Goal: Task Accomplishment & Management: Complete application form

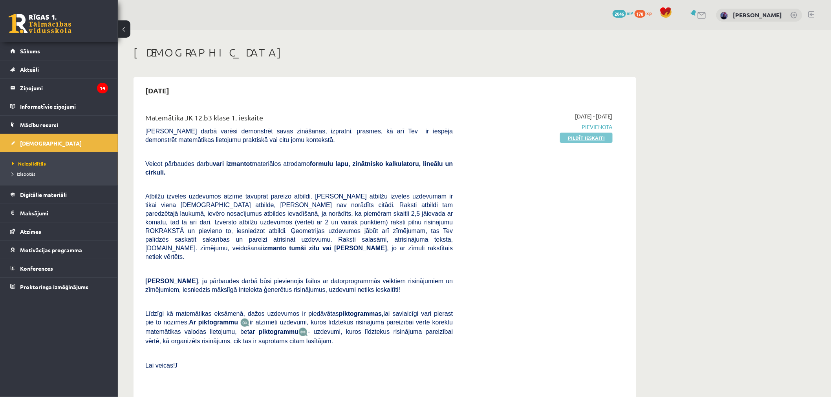
click at [590, 138] on link "Pildīt ieskaiti" at bounding box center [586, 138] width 53 height 10
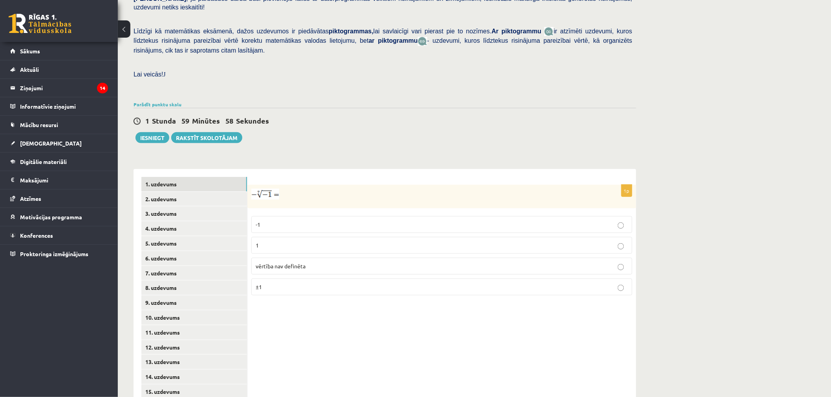
scroll to position [172, 0]
click at [307, 237] on label "1" at bounding box center [441, 245] width 381 height 17
click at [174, 192] on link "2. uzdevums" at bounding box center [194, 199] width 106 height 15
click at [269, 238] on label "x 5 7 x 5 7" at bounding box center [441, 247] width 381 height 18
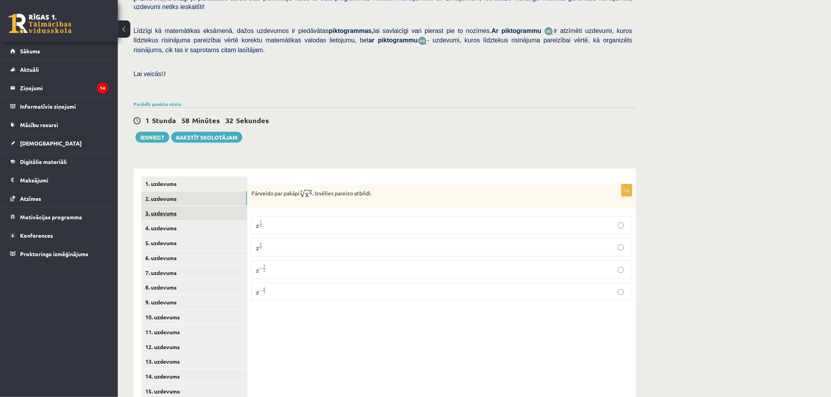
click at [211, 206] on link "3. uzdevums" at bounding box center [194, 213] width 106 height 15
click at [394, 228] on input "text" at bounding box center [403, 234] width 59 height 13
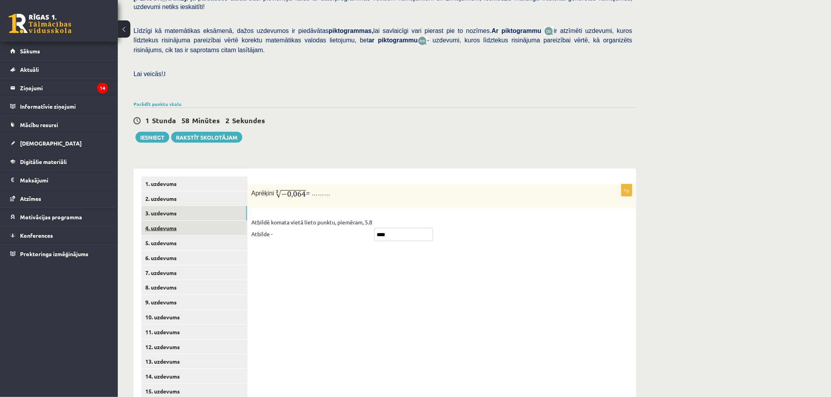
type input "****"
click at [218, 221] on link "4. uzdevums" at bounding box center [194, 228] width 106 height 15
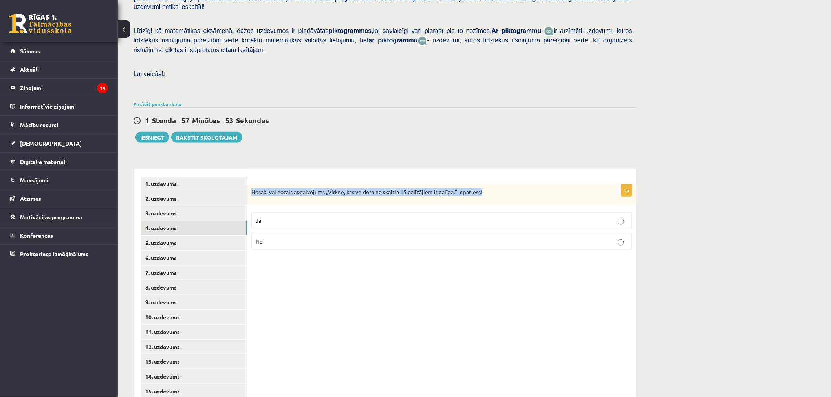
drag, startPoint x: 250, startPoint y: 175, endPoint x: 489, endPoint y: 167, distance: 238.8
click at [489, 185] on div "Nosaki vai dotais apgalvojums „Virkne, kas veidota no skaitļa 15 dalītājiem ir …" at bounding box center [441, 195] width 389 height 20
copy p "Nosaki vai dotais apgalvojums „Virkne, kas veidota no skaitļa 15 dalītājiem ir …"
click at [544, 108] on div "1 Stunda 57 Minūtes 27 Sekundes Notikusi kļūda pie pēdējās saglabāšanas. Lūdzu …" at bounding box center [384, 125] width 503 height 35
click at [471, 217] on p "Jā" at bounding box center [442, 221] width 372 height 8
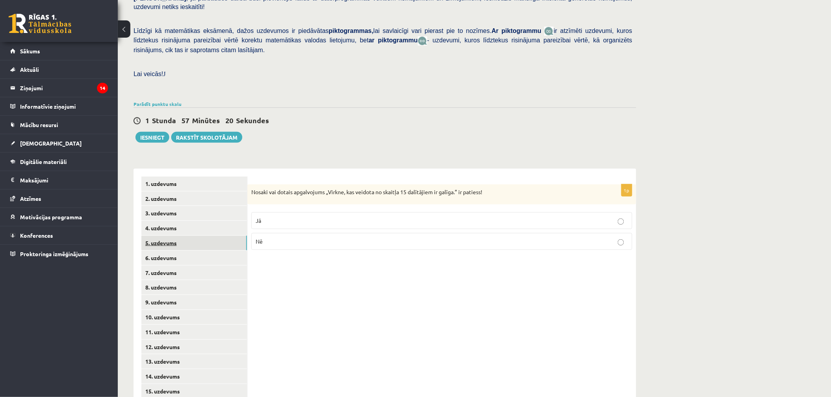
click at [166, 236] on link "5. uzdevums" at bounding box center [194, 243] width 106 height 15
drag, startPoint x: 248, startPoint y: 171, endPoint x: 496, endPoint y: 169, distance: 248.5
click at [496, 185] on div "Nosaki vai dotais apgalvojums „Skaitlis 4 ir virknes loceklis.” ir patiess!" at bounding box center [441, 195] width 389 height 21
copy p "Nosaki vai dotais apgalvojums „Skaitlis 4 ir virknes loceklis.” ir patiess!"
click at [328, 218] on p "Jā" at bounding box center [442, 222] width 372 height 8
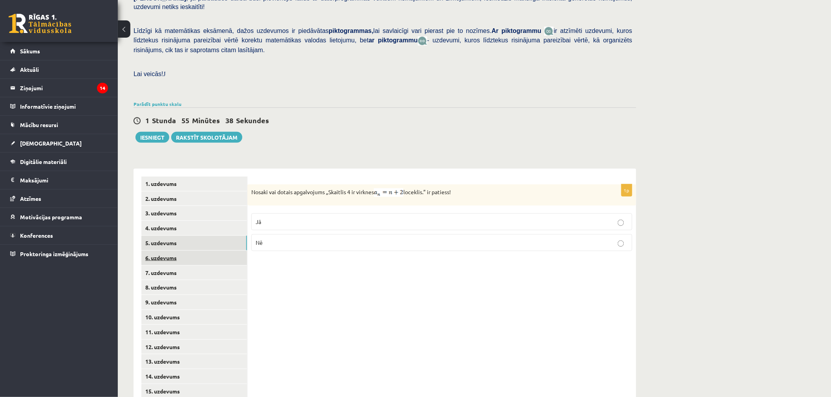
click at [168, 251] on link "6. uzdevums" at bounding box center [194, 258] width 106 height 15
drag, startPoint x: 247, startPoint y: 170, endPoint x: 327, endPoint y: 181, distance: 80.8
click at [327, 181] on div "**********" at bounding box center [384, 288] width 503 height 238
click at [324, 188] on p "Nosaki vai dotais apgalvojums „Ģeometrisko progresiju sauc par bezgalīgi dilsto…" at bounding box center [422, 192] width 342 height 8
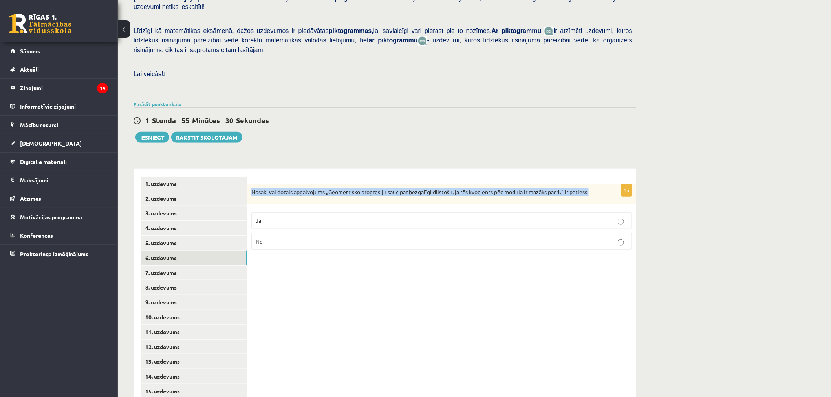
drag, startPoint x: 251, startPoint y: 172, endPoint x: 593, endPoint y: 174, distance: 342.0
click at [593, 185] on div "Nosaki vai dotais apgalvojums „Ģeometrisko progresiju sauc par bezgalīgi dilsto…" at bounding box center [441, 195] width 389 height 20
copy p "Nosaki vai dotais apgalvojums „Ģeometrisko progresiju sauc par bezgalīgi dilsto…"
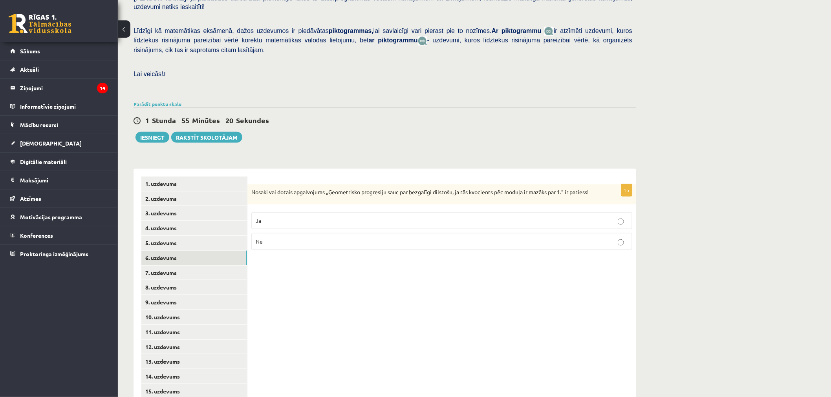
click at [270, 212] on label "Jā" at bounding box center [441, 220] width 381 height 17
click at [198, 266] on link "7. uzdevums" at bounding box center [194, 273] width 106 height 15
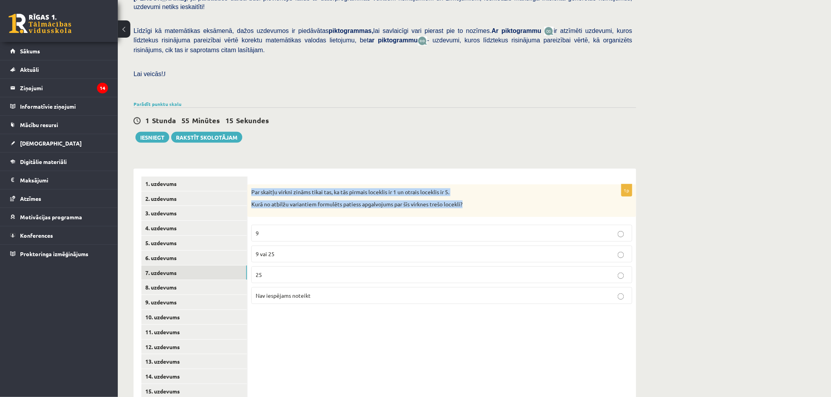
drag, startPoint x: 250, startPoint y: 170, endPoint x: 470, endPoint y: 184, distance: 220.3
click at [470, 185] on div "Par skaitļu virkni zināms tikai tas, ka tās pirmais loceklis ir 1 un otrais loc…" at bounding box center [441, 201] width 389 height 33
copy div "Par skaitļu virkni zināms tikai tas, ka tās pirmais loceklis ir 1 un otrais loc…"
click at [257, 188] on p "Par skaitļu virkni zināms tikai tas, ka tās pirmais loceklis ir 1 un otrais loc…" at bounding box center [422, 192] width 342 height 8
drag, startPoint x: 251, startPoint y: 172, endPoint x: 339, endPoint y: 213, distance: 97.0
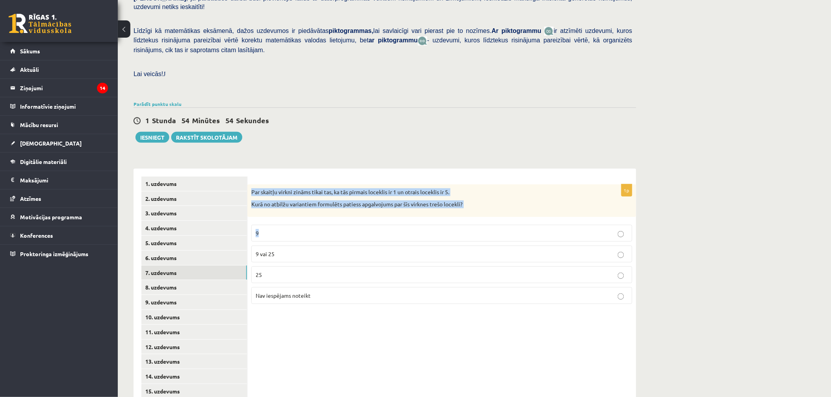
click at [339, 213] on div "1p Par skaitļu virkni zināms tikai tas, ka tās pirmais loceklis ir 1 un otrais …" at bounding box center [441, 248] width 389 height 126
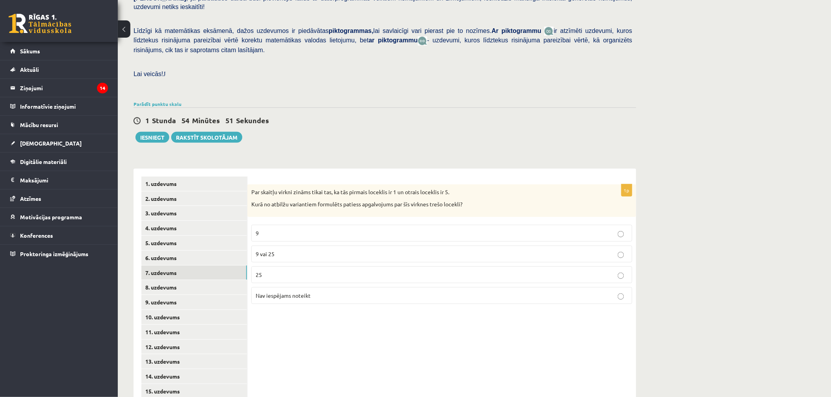
drag, startPoint x: 398, startPoint y: 289, endPoint x: 325, endPoint y: 304, distance: 74.6
click at [325, 304] on div "1p Par skaitļu virkni zināms tikai tas, ka tās pirmais loceklis ir 1 un otrais …" at bounding box center [441, 288] width 389 height 238
drag, startPoint x: 325, startPoint y: 304, endPoint x: 260, endPoint y: 203, distance: 120.0
drag, startPoint x: 260, startPoint y: 203, endPoint x: 255, endPoint y: 185, distance: 19.0
drag, startPoint x: 255, startPoint y: 185, endPoint x: 249, endPoint y: 174, distance: 12.5
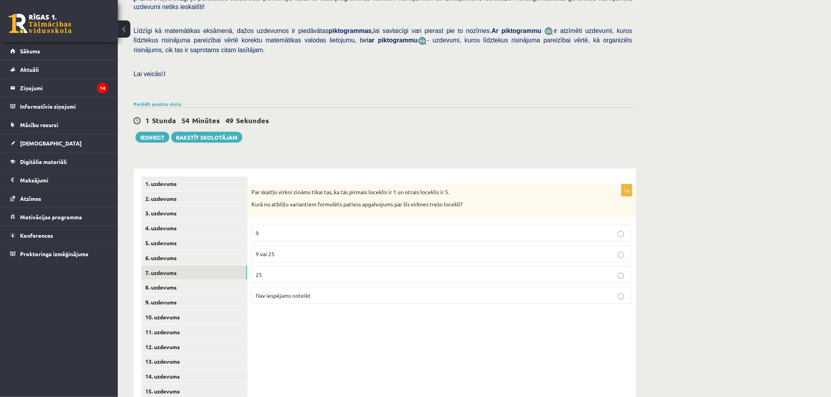
click at [249, 185] on div "Par skaitļu virkni zināms tikai tas, ka tās pirmais loceklis ir 1 un otrais loc…" at bounding box center [441, 201] width 389 height 33
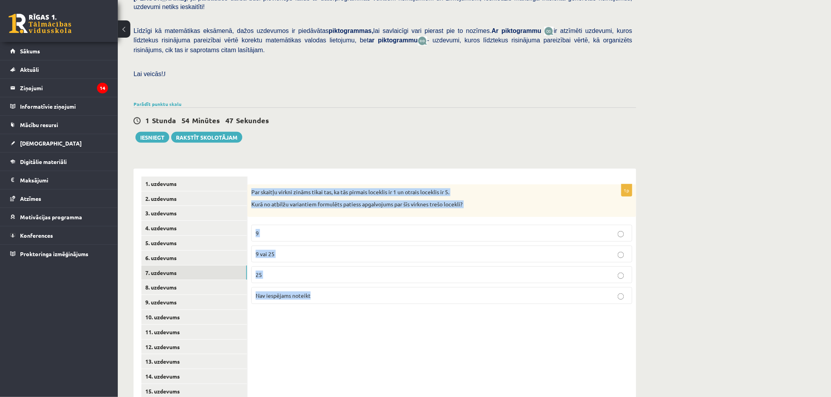
drag, startPoint x: 249, startPoint y: 173, endPoint x: 328, endPoint y: 291, distance: 141.6
click at [328, 291] on div "1p Par skaitļu virkni zināms tikai tas, ka tās pirmais loceklis ir 1 un otrais …" at bounding box center [441, 248] width 389 height 126
copy div "Par skaitļu virkni zināms tikai tas, ka tās pirmais loceklis ir 1 un otrais loc…"
click at [296, 292] on span "Nav iespējams noteikt" at bounding box center [283, 295] width 55 height 7
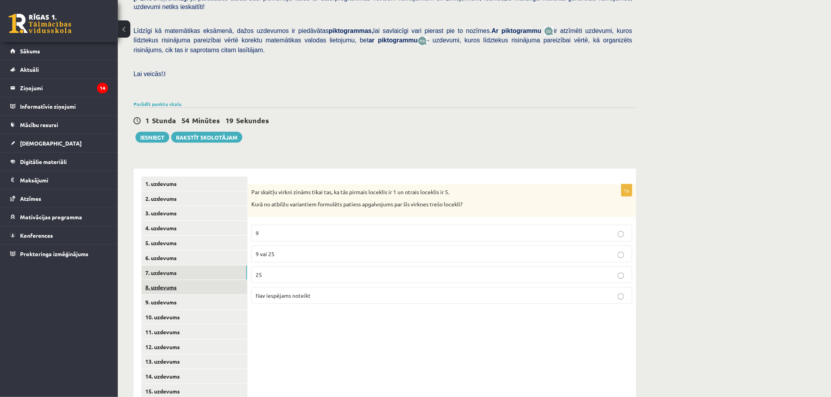
click at [188, 280] on link "8. uzdevums" at bounding box center [194, 287] width 106 height 15
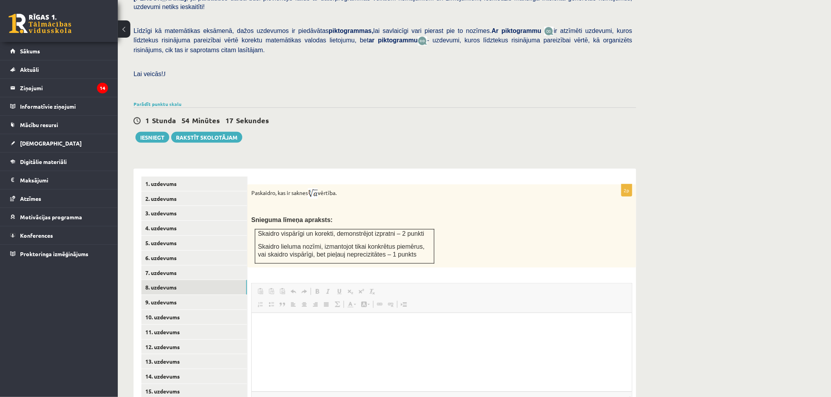
scroll to position [0, 0]
drag, startPoint x: 250, startPoint y: 173, endPoint x: 359, endPoint y: 179, distance: 108.6
click at [359, 185] on div "Paskaidro, kas ir saknes vērtība. Snieguma līmeņa apraksts: Skaidro vispārīgi u…" at bounding box center [441, 226] width 389 height 83
copy p "Paskaidro, kas ir saknes vērtība."
click at [446, 204] on p at bounding box center [422, 208] width 342 height 8
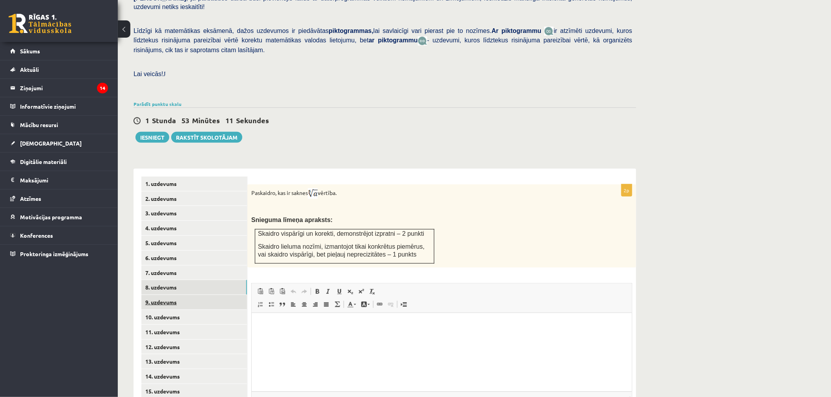
click at [191, 295] on link "9. uzdevums" at bounding box center [194, 302] width 106 height 15
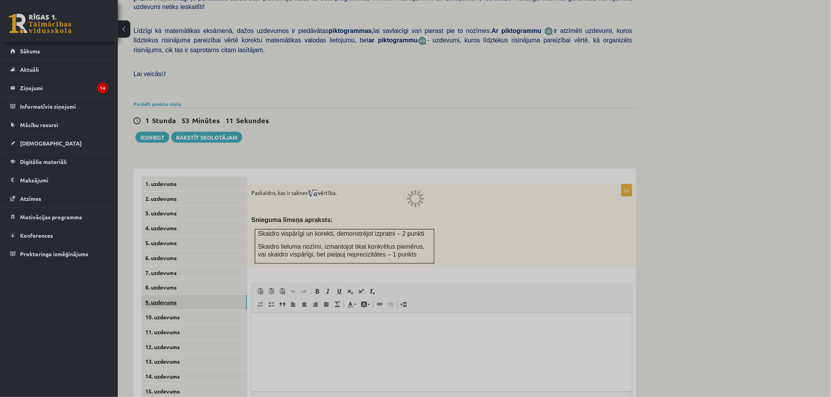
click at [191, 280] on div at bounding box center [415, 198] width 831 height 397
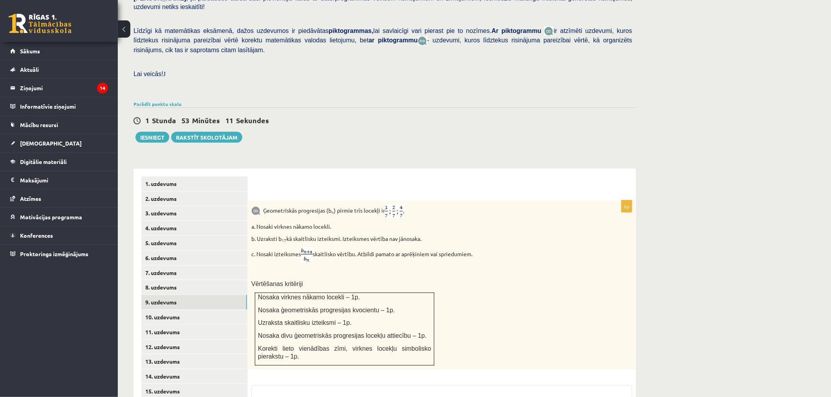
click at [191, 295] on link "9. uzdevums" at bounding box center [194, 302] width 106 height 15
click at [193, 280] on link "8. uzdevums" at bounding box center [194, 287] width 106 height 15
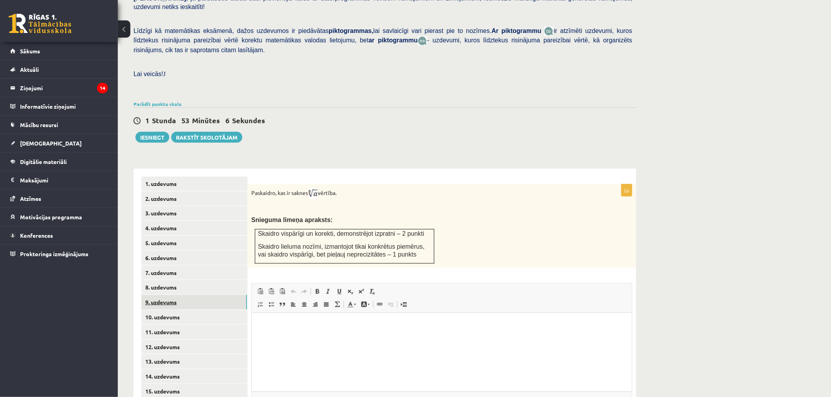
click at [193, 295] on link "9. uzdevums" at bounding box center [194, 302] width 106 height 15
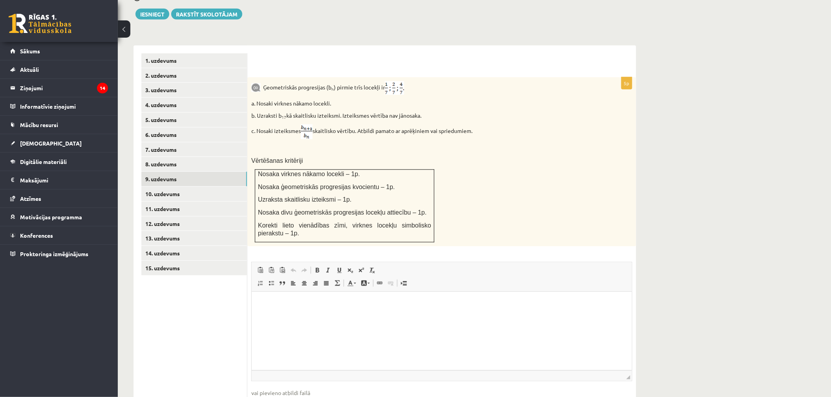
scroll to position [295, 0]
click at [188, 157] on link "8. uzdevums" at bounding box center [194, 164] width 106 height 15
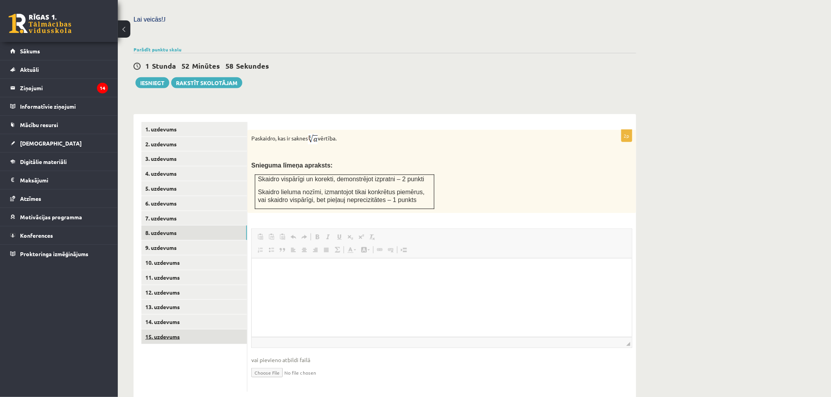
scroll to position [0, 0]
click at [161, 330] on link "15. uzdevums" at bounding box center [194, 337] width 106 height 15
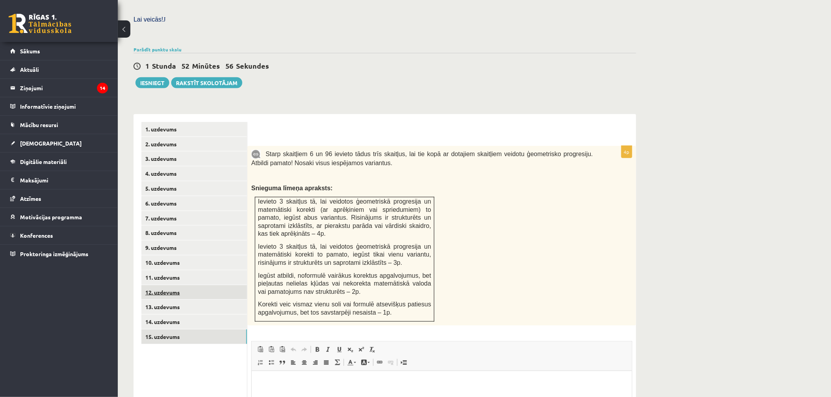
click at [172, 285] on link "12. uzdevums" at bounding box center [194, 292] width 106 height 15
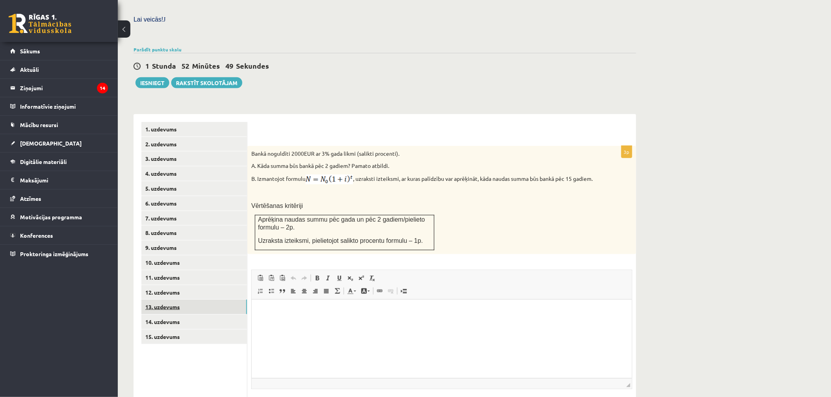
click at [172, 300] on link "13. uzdevums" at bounding box center [194, 307] width 106 height 15
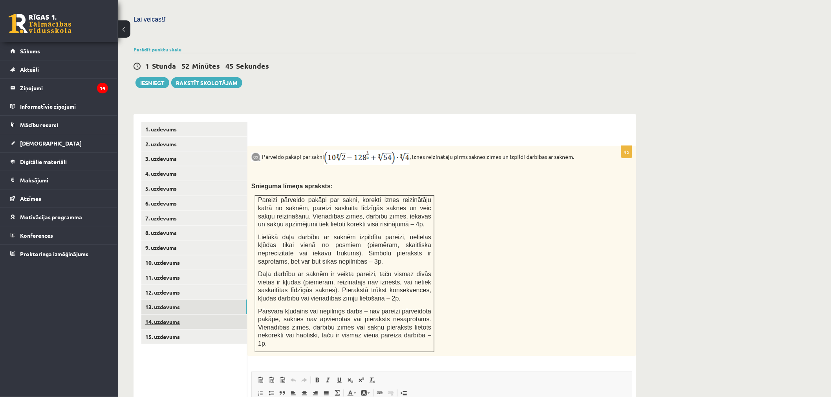
click at [171, 315] on link "14. uzdevums" at bounding box center [194, 322] width 106 height 15
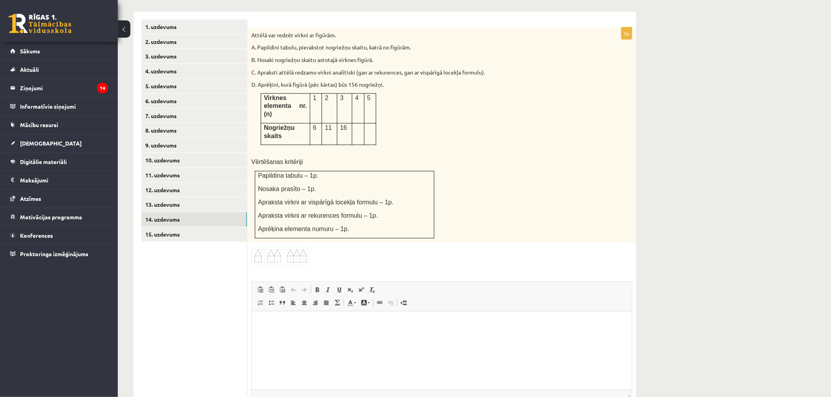
scroll to position [331, 0]
drag, startPoint x: 251, startPoint y: 62, endPoint x: 417, endPoint y: 103, distance: 170.4
click at [417, 103] on div "Attēlā var redzēt virkni ar figūrām. A. Papildini tabulu, pierakstot nogriežņu …" at bounding box center [441, 132] width 389 height 215
copy div "D. Aprēķini, kurā figūrā (pēc kārtas) būs 156 nogriežņi."
click at [466, 149] on div "Attēlā var redzēt virkni ar figūrām. A. Papildini tabulu, pierakstot nogriežņu …" at bounding box center [441, 132] width 389 height 215
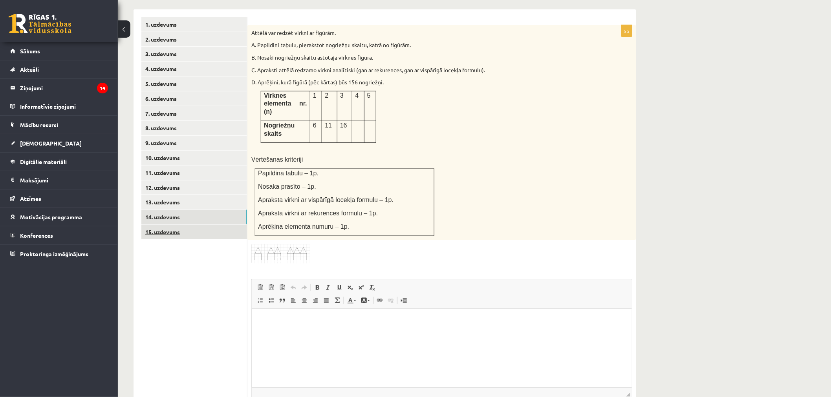
click at [175, 225] on link "15. uzdevums" at bounding box center [194, 232] width 106 height 15
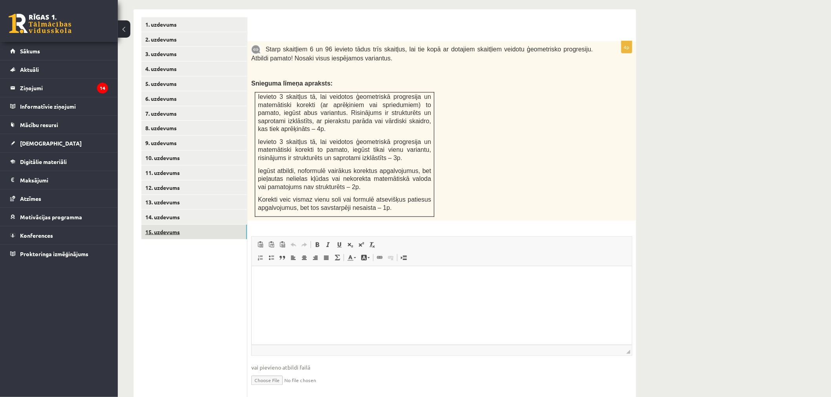
scroll to position [0, 0]
click at [159, 195] on link "13. uzdevums" at bounding box center [194, 202] width 106 height 15
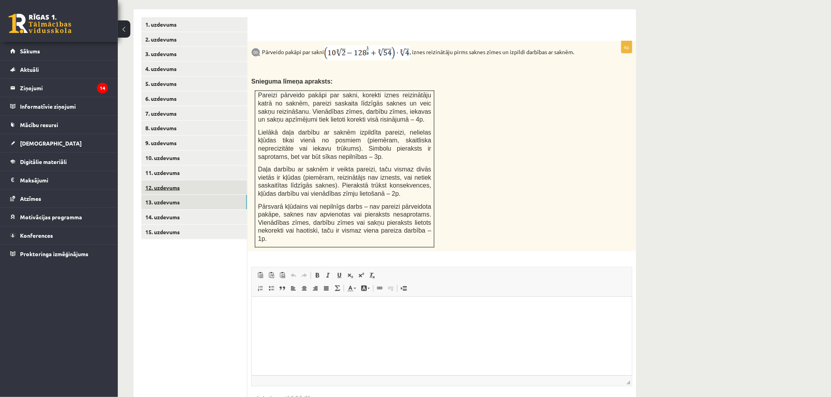
click at [196, 181] on link "12. uzdevums" at bounding box center [194, 188] width 106 height 15
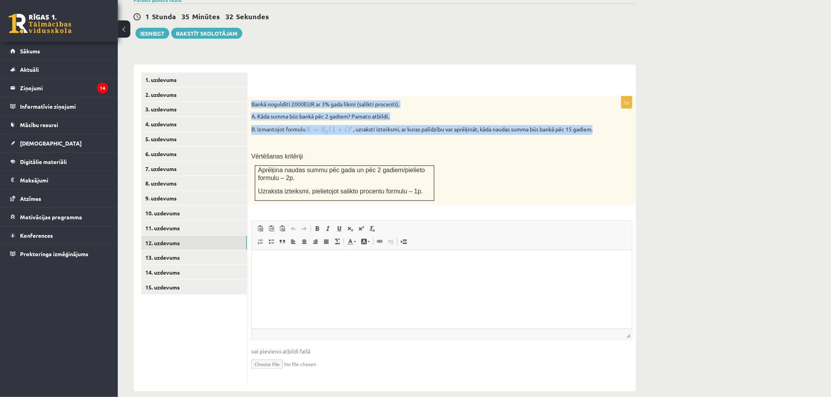
drag, startPoint x: 252, startPoint y: 85, endPoint x: 273, endPoint y: 121, distance: 41.7
click at [273, 121] on div "Bankā noguldīti 2000EUR ar 3% gada likmi (salikti procenti). A. Kāda summa būs …" at bounding box center [441, 151] width 389 height 108
copy div "Bankā noguldīti 2000EUR ar 3% gada likmi (salikti procenti). A. Kāda summa būs …"
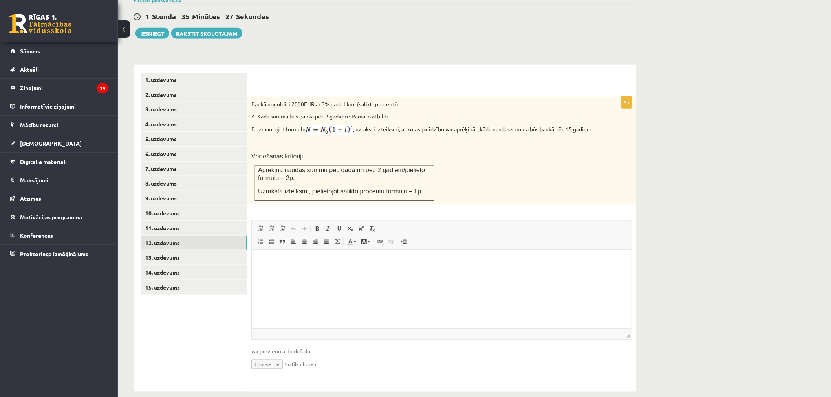
click at [417, 190] on td "Aprēķina naudas summu pēc gada un pēc 2 gadiem/pielieto formulu – 2p. Uzraksta …" at bounding box center [344, 183] width 179 height 35
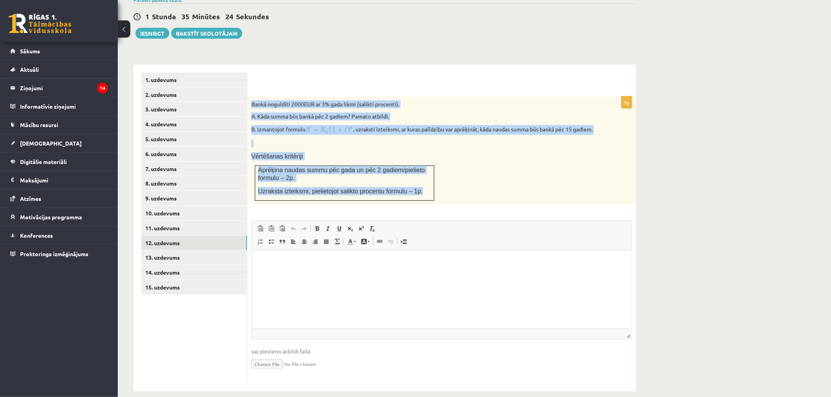
drag, startPoint x: 415, startPoint y: 183, endPoint x: 250, endPoint y: 83, distance: 192.7
click at [250, 97] on div "Bankā noguldīti 2000EUR ar 3% gada likmi (salikti procenti). A. Kāda summa būs …" at bounding box center [441, 151] width 389 height 108
copy div "Bankā noguldīti 2000EUR ar 3% gada likmi (salikti procenti). A. Kāda summa būs …"
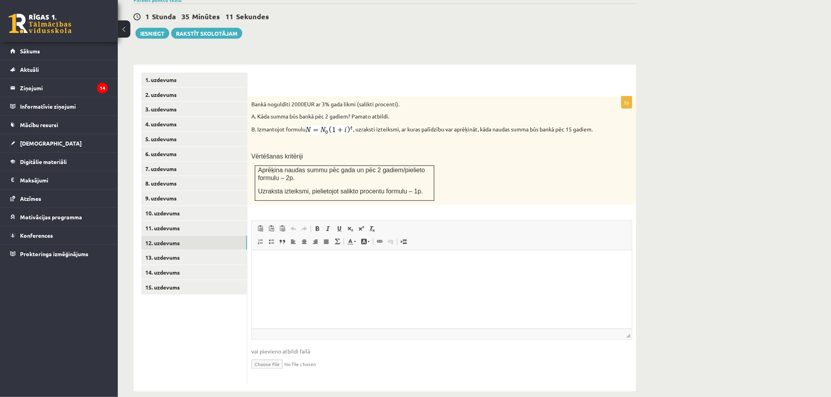
click at [565, 57] on div "**********" at bounding box center [384, 224] width 503 height 335
click at [203, 265] on link "14. uzdevums" at bounding box center [194, 272] width 106 height 15
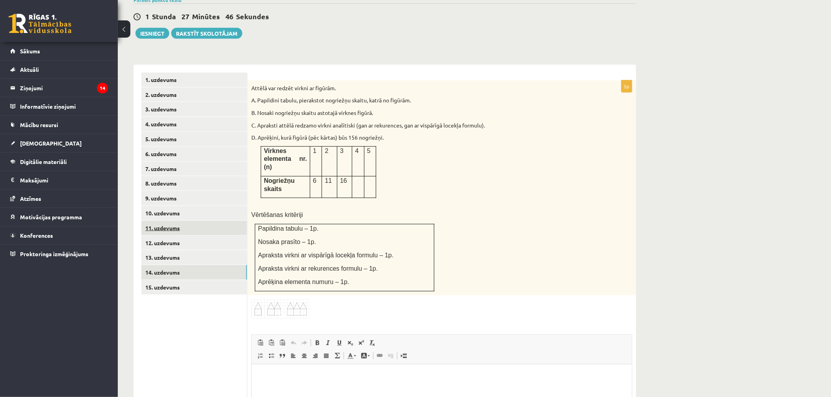
click at [192, 221] on link "11. uzdevums" at bounding box center [194, 228] width 106 height 15
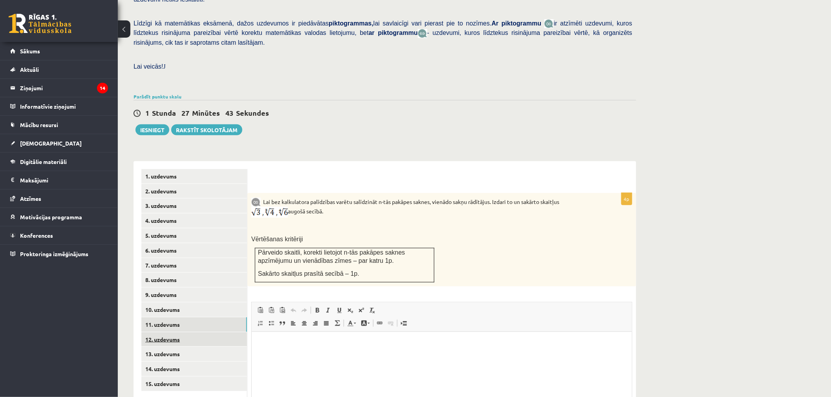
click at [154, 333] on link "12. uzdevums" at bounding box center [194, 340] width 106 height 15
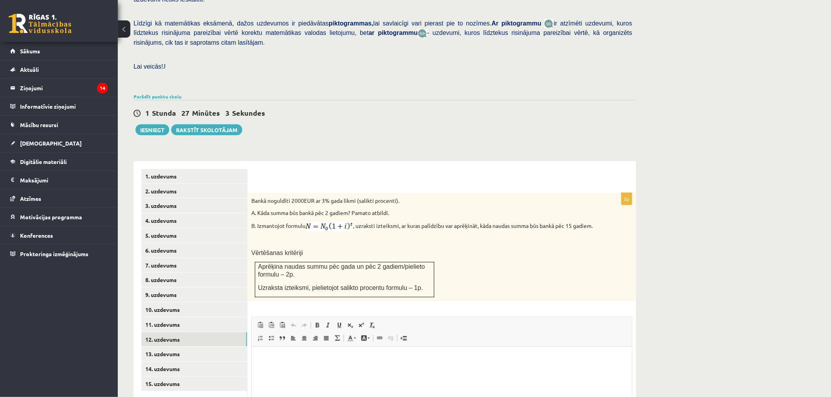
scroll to position [276, 0]
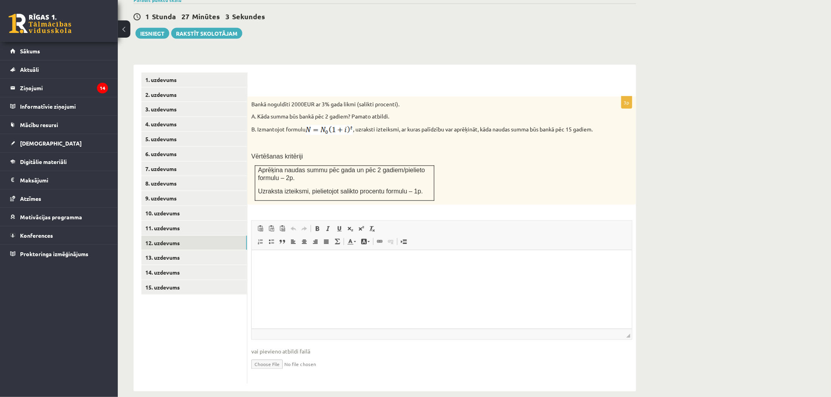
click at [275, 356] on input "file" at bounding box center [441, 364] width 381 height 16
type input "**********"
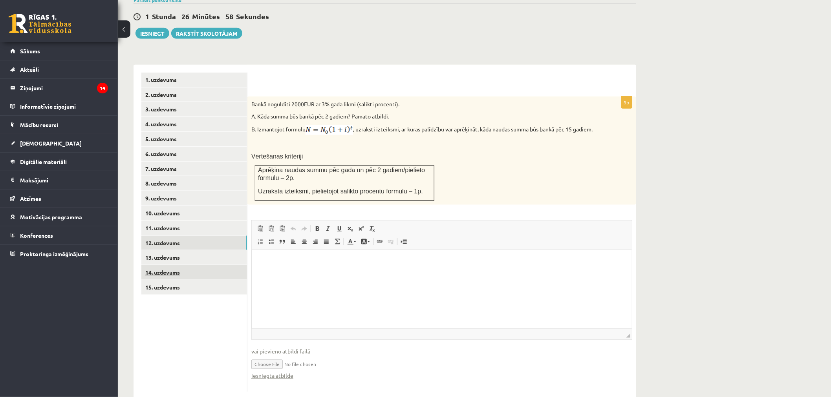
click at [159, 265] on link "14. uzdevums" at bounding box center [194, 272] width 106 height 15
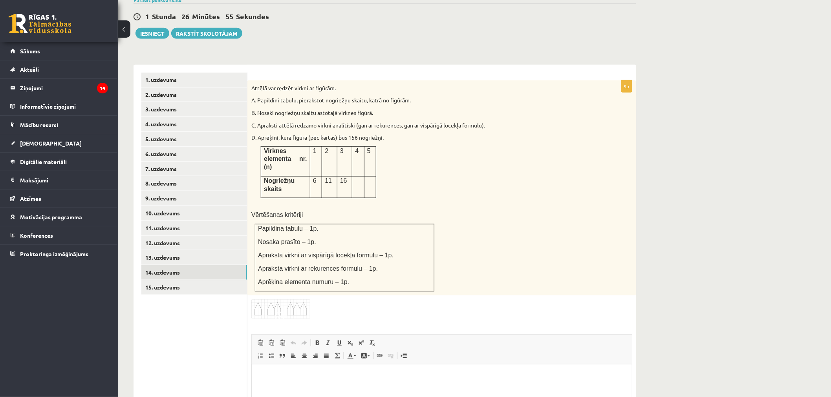
scroll to position [367, 0]
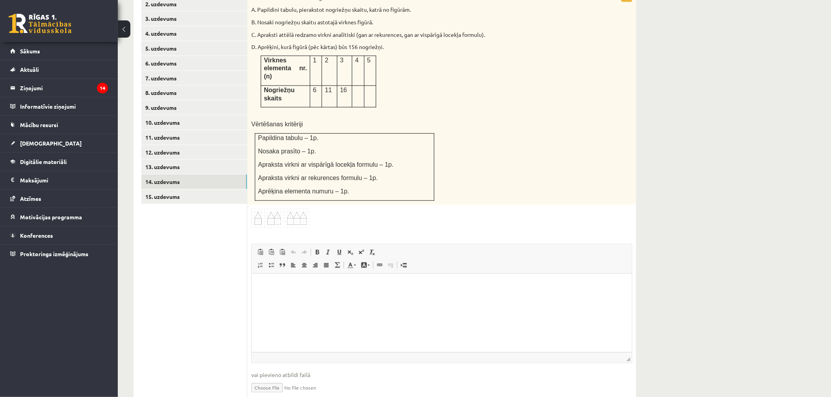
click at [264, 380] on input "file" at bounding box center [441, 388] width 381 height 16
type input "**********"
click at [179, 115] on link "10. uzdevums" at bounding box center [194, 122] width 106 height 15
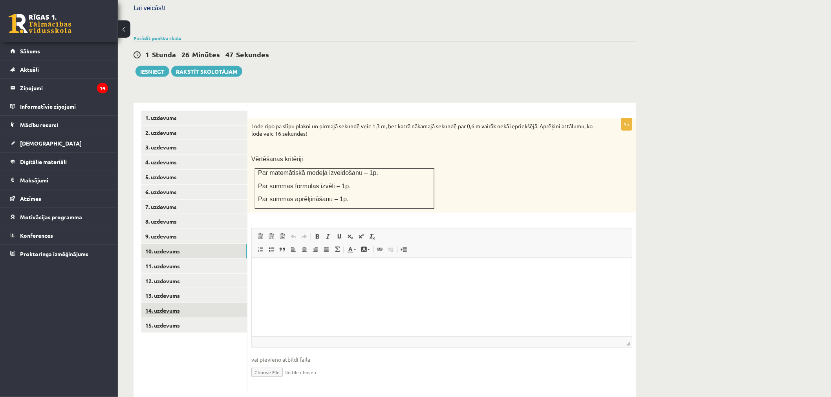
scroll to position [0, 0]
click at [167, 259] on link "11. uzdevums" at bounding box center [194, 266] width 106 height 15
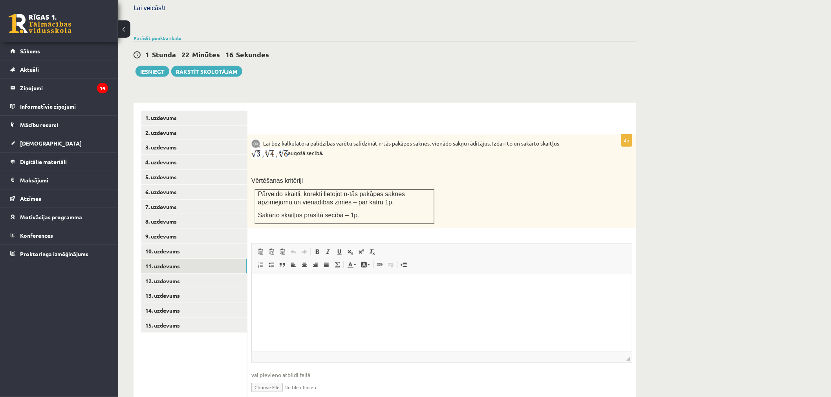
click at [269, 379] on input "file" at bounding box center [441, 387] width 381 height 16
type input "**********"
click at [177, 244] on link "10. uzdevums" at bounding box center [194, 251] width 106 height 15
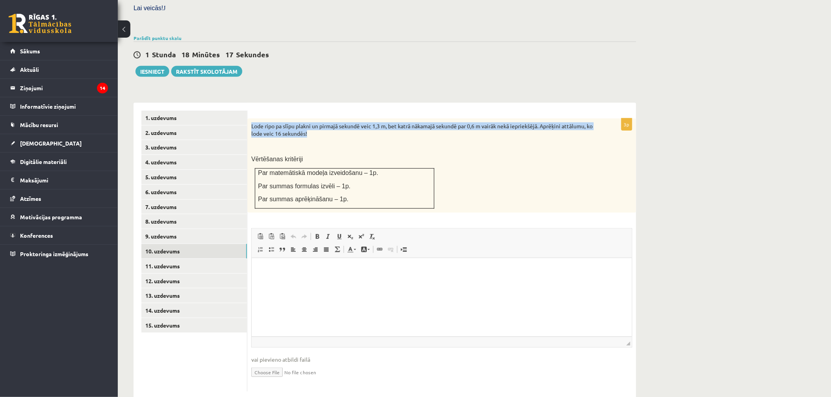
drag, startPoint x: 250, startPoint y: 106, endPoint x: 322, endPoint y: 116, distance: 72.6
click at [322, 119] on div "Lode ripo pa slīpu plakni un pirmajā sekundē veic 1,3 m, bet katrā nākamajā sek…" at bounding box center [441, 166] width 389 height 94
copy p "Lode ripo pa slīpu plakni un pirmajā sekundē veic 1,3 m, bet katrā nākamajā sek…"
click at [276, 364] on input "file" at bounding box center [441, 372] width 381 height 16
type input "**********"
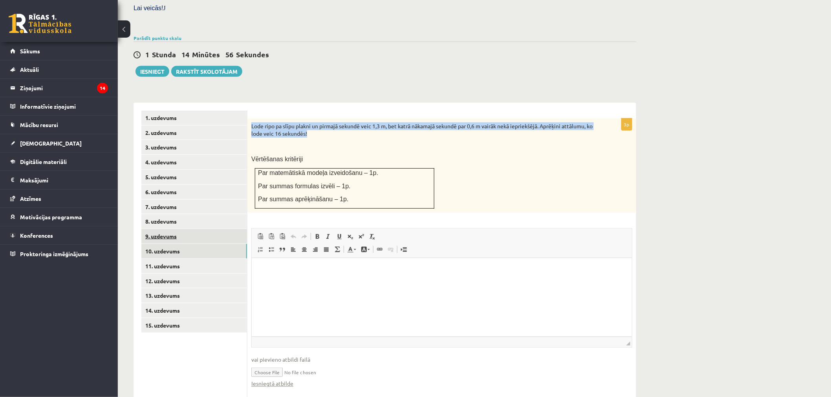
click at [184, 229] on link "9. uzdevums" at bounding box center [194, 236] width 106 height 15
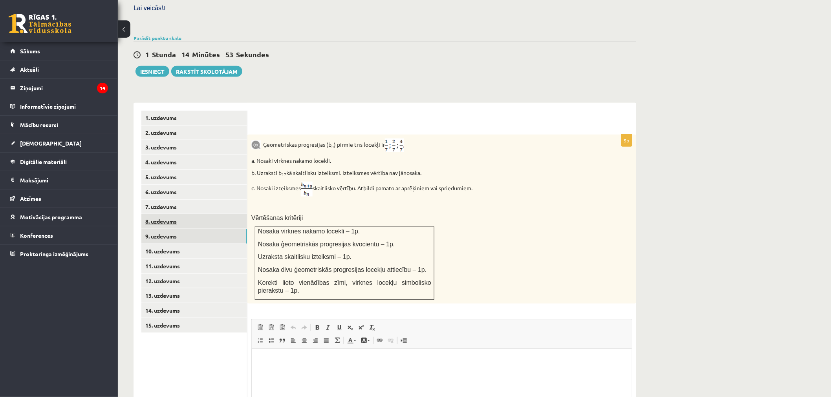
click at [177, 214] on link "8. uzdevums" at bounding box center [194, 221] width 106 height 15
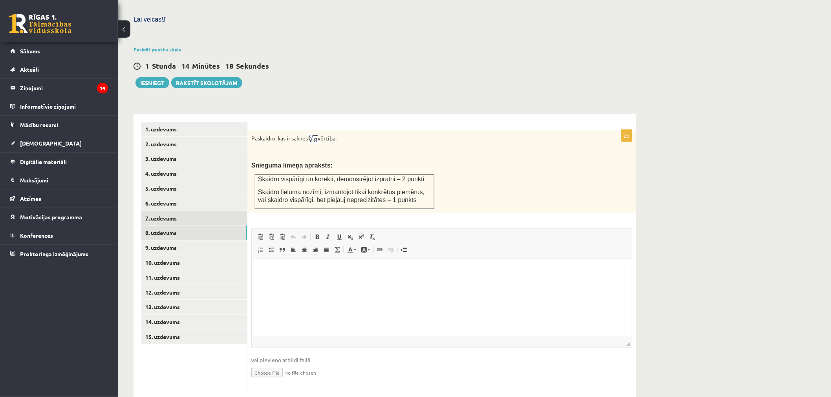
click at [174, 211] on link "7. uzdevums" at bounding box center [194, 218] width 106 height 15
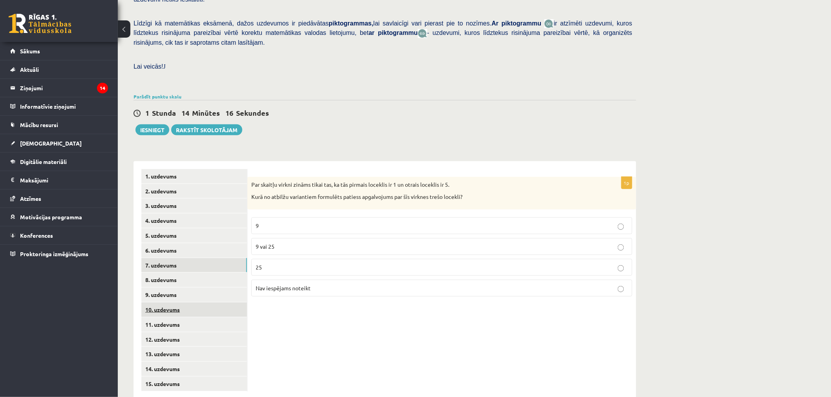
click at [162, 303] on link "10. uzdevums" at bounding box center [194, 310] width 106 height 15
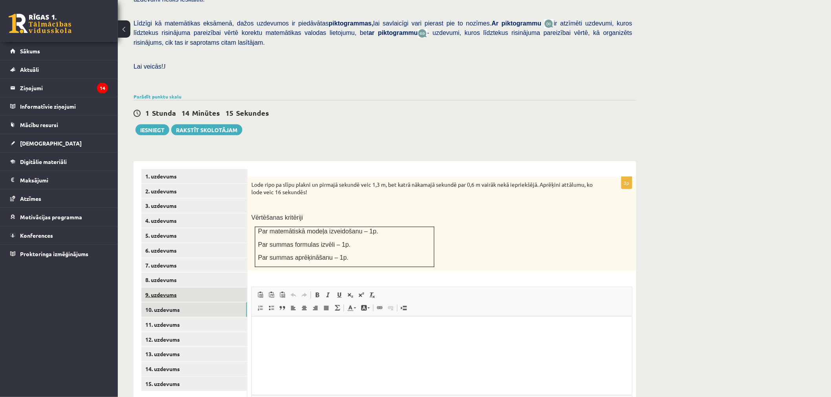
click at [170, 288] on link "9. uzdevums" at bounding box center [194, 295] width 106 height 15
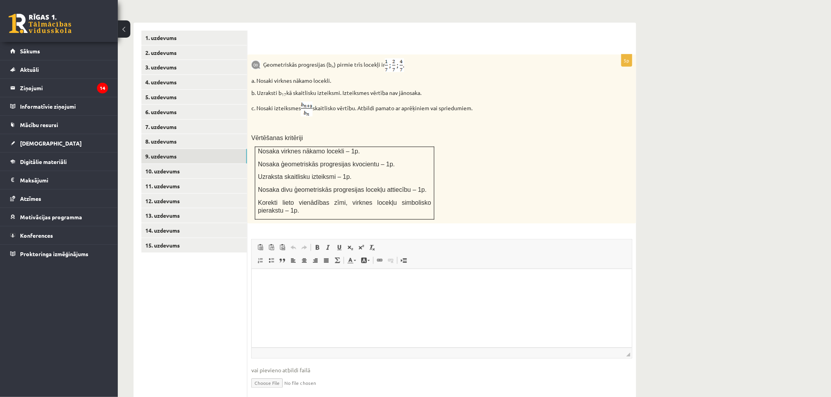
scroll to position [318, 0]
drag, startPoint x: 262, startPoint y: 44, endPoint x: 441, endPoint y: 73, distance: 181.4
click at [441, 73] on div "Ģeometriskās progresijas (b n ) pirmie trīs locekļi ir a. Nosaki virknes nākamo…" at bounding box center [441, 138] width 389 height 169
click at [534, 143] on div "Ģeometriskās progresijas (b n ) pirmie trīs locekļi ir a. Nosaki virknes nākamo…" at bounding box center [441, 138] width 389 height 169
click at [403, 215] on div "5p Ģeometriskās progresijas (b n ) pirmie trīs locekļi ir a. Nosaki virknes nāk…" at bounding box center [441, 228] width 389 height 348
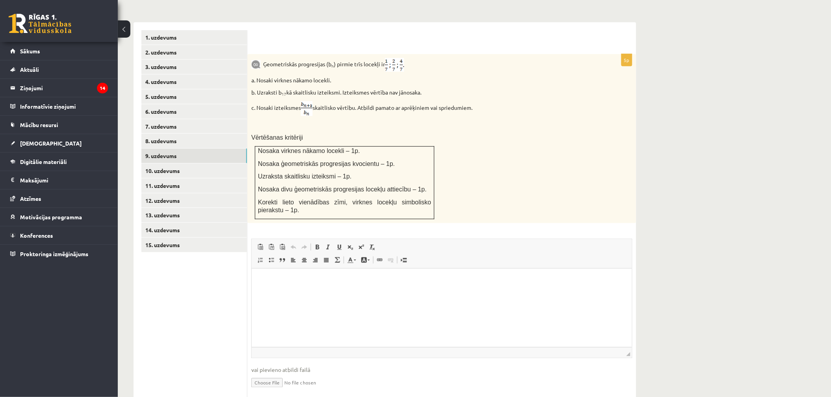
drag, startPoint x: 249, startPoint y: 90, endPoint x: 502, endPoint y: 92, distance: 252.9
click at [502, 92] on div "Ģeometriskās progresijas (b n ) pirmie trīs locekļi ir a. Nosaki virknes nākamo…" at bounding box center [441, 138] width 389 height 169
click at [546, 101] on p "c. Nosaki izteiksmes skaitlisko vērtību. Atbildi pamato ar aprēķiniem vai sprie…" at bounding box center [422, 108] width 342 height 15
click at [282, 375] on input "file" at bounding box center [441, 383] width 381 height 16
type input "**********"
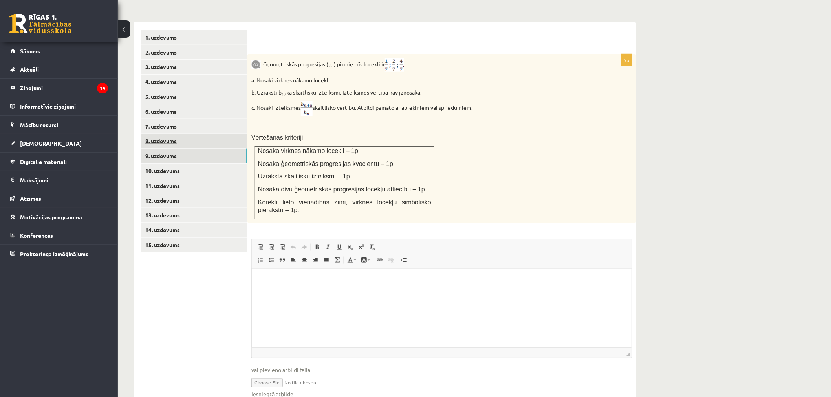
click at [171, 134] on link "8. uzdevums" at bounding box center [194, 141] width 106 height 15
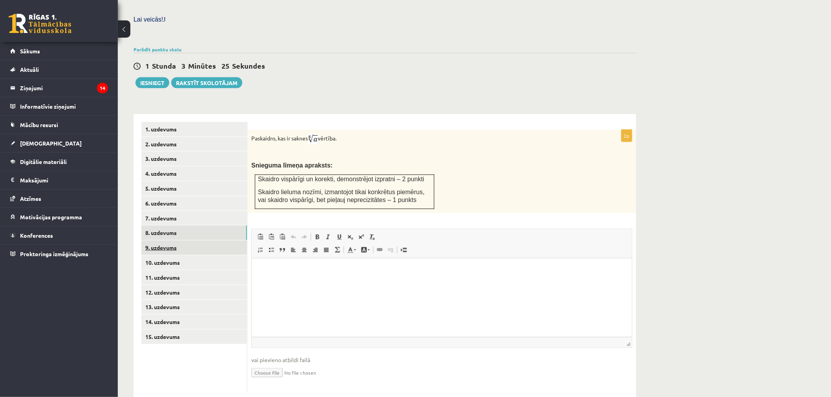
scroll to position [0, 0]
click at [194, 330] on link "15. uzdevums" at bounding box center [194, 337] width 106 height 15
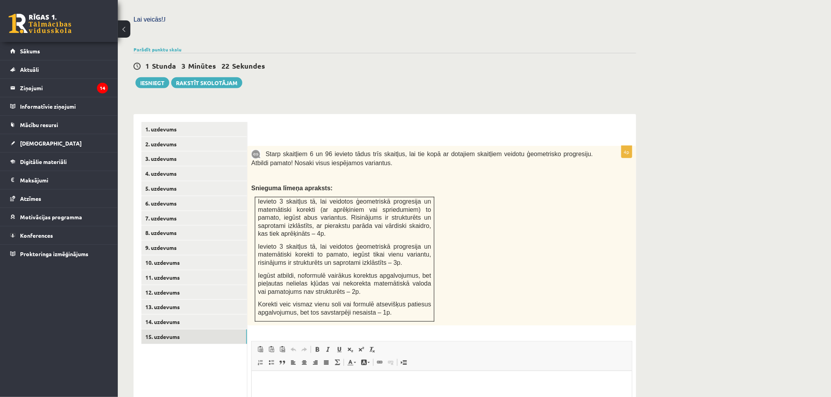
click at [385, 203] on span "Ievieto 3 skaitļus tā, lai veidotos ģeometriskā progresija un matemātiski korek…" at bounding box center [344, 217] width 173 height 39
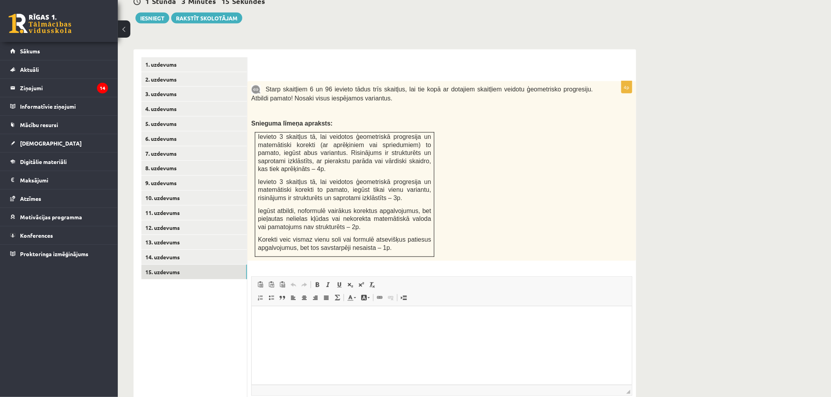
scroll to position [292, 0]
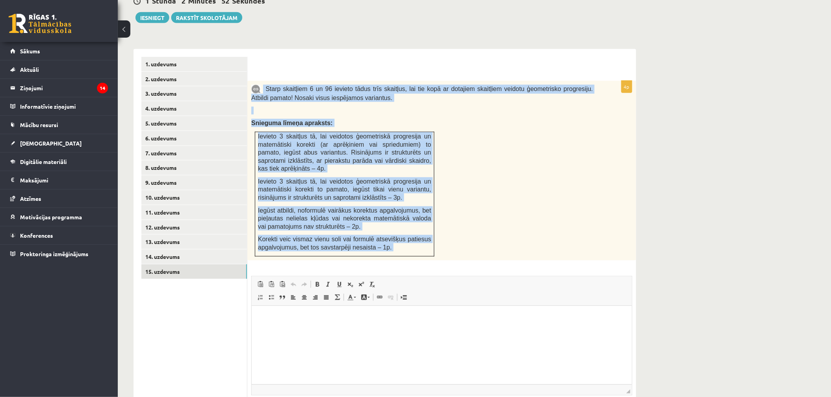
drag, startPoint x: 264, startPoint y: 71, endPoint x: 456, endPoint y: 262, distance: 271.0
click at [456, 262] on div "4p Starp skaitļiem 6 un 96 ievieto tādus trīs skaitļus, lai tie kopā ar dotajie…" at bounding box center [441, 260] width 389 height 359
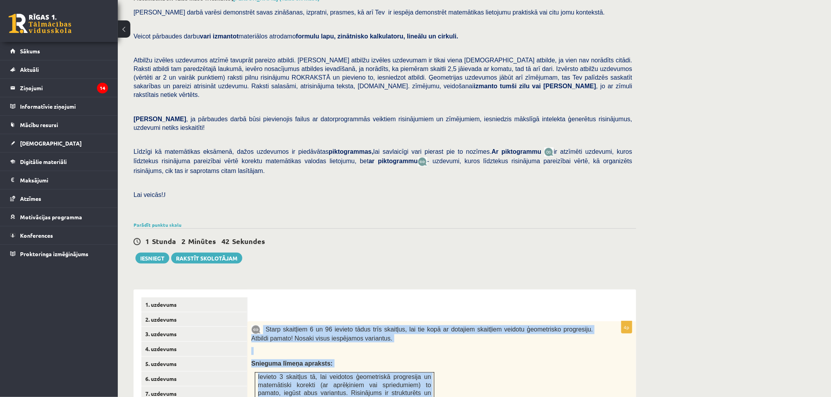
scroll to position [12, 0]
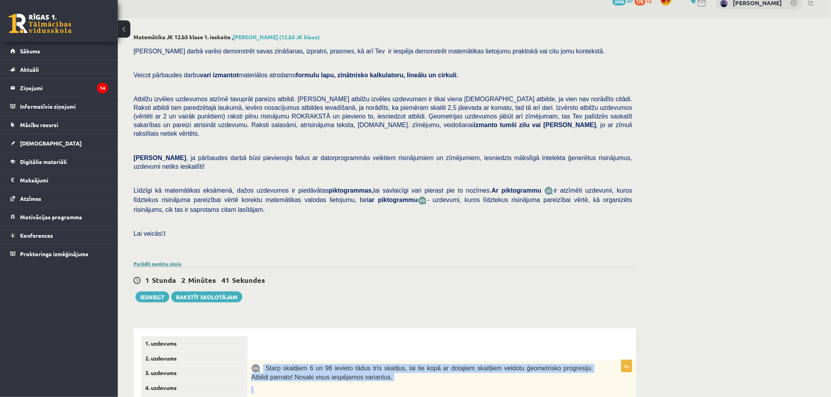
click at [154, 261] on link "Parādīt punktu skalu" at bounding box center [157, 264] width 48 height 6
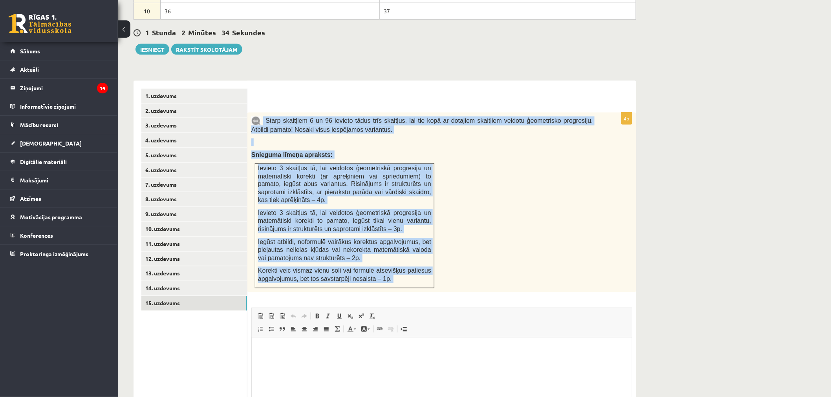
scroll to position [444, 0]
click at [468, 221] on div "Starp skaitļiem 6 un 96 ievieto tādus trīs skaitļus, lai tie kopā ar dotajiem s…" at bounding box center [441, 202] width 389 height 180
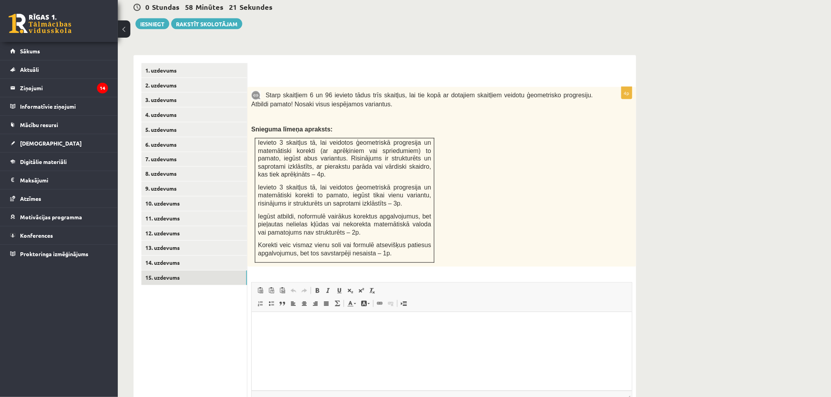
scroll to position [470, 0]
click at [453, 177] on div "Starp skaitļiem 6 un 96 ievieto tādus trīs skaitļus, lai tie kopā ar dotajiem s…" at bounding box center [441, 177] width 389 height 180
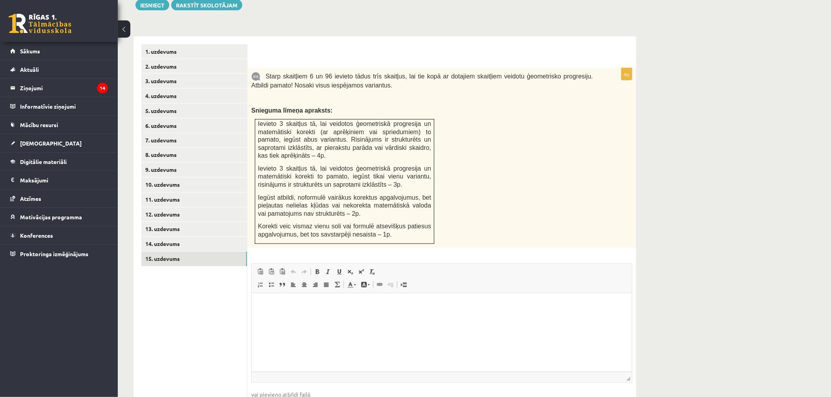
scroll to position [488, 0]
drag, startPoint x: 262, startPoint y: 382, endPoint x: 265, endPoint y: 391, distance: 9.0
type input "**********"
click at [310, 296] on html at bounding box center [441, 305] width 380 height 24
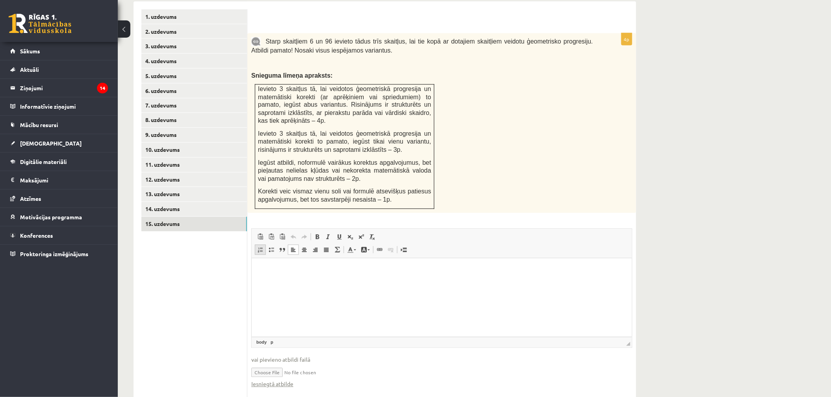
scroll to position [532, 0]
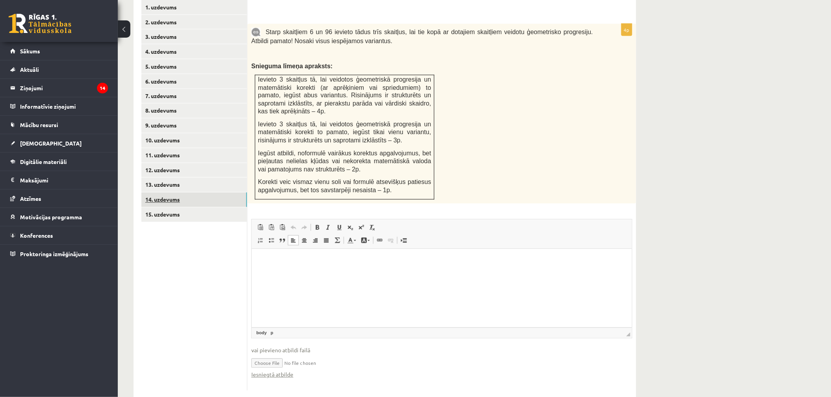
click at [199, 193] on link "14. uzdevums" at bounding box center [194, 200] width 106 height 15
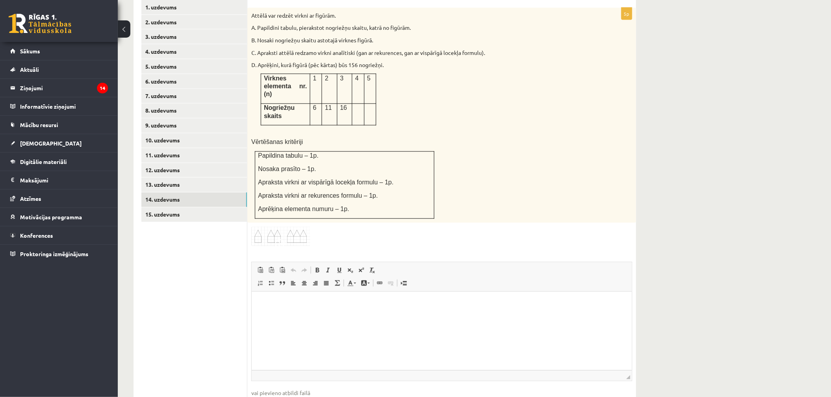
scroll to position [0, 0]
click at [194, 163] on link "12. uzdevums" at bounding box center [194, 170] width 106 height 15
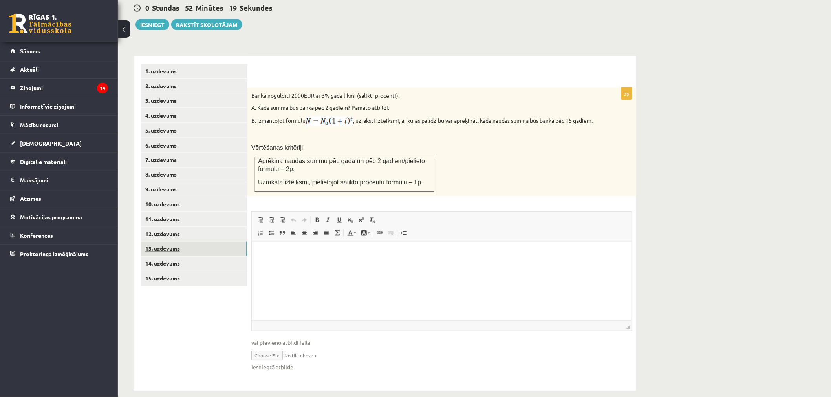
click at [180, 242] on link "13. uzdevums" at bounding box center [194, 249] width 106 height 15
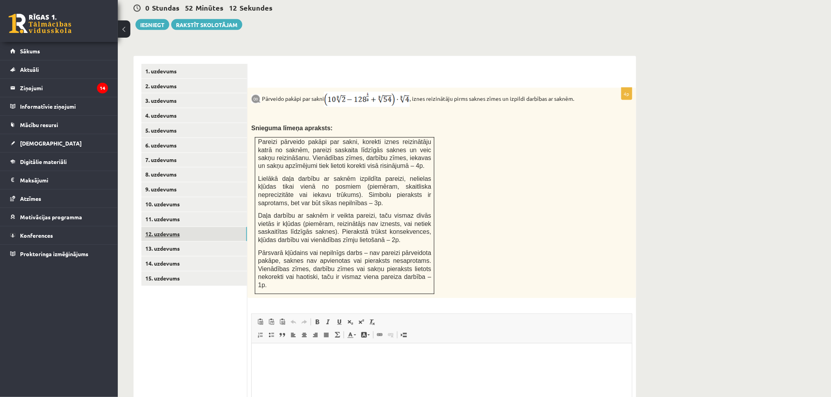
click at [196, 227] on link "12. uzdevums" at bounding box center [194, 234] width 106 height 15
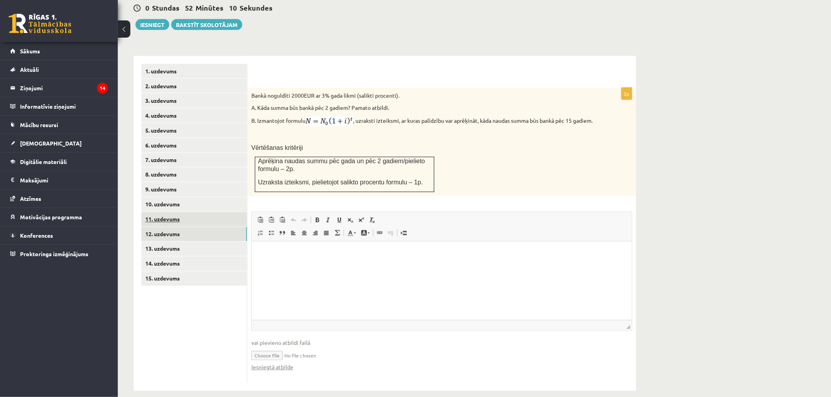
click at [209, 212] on link "11. uzdevums" at bounding box center [194, 219] width 106 height 15
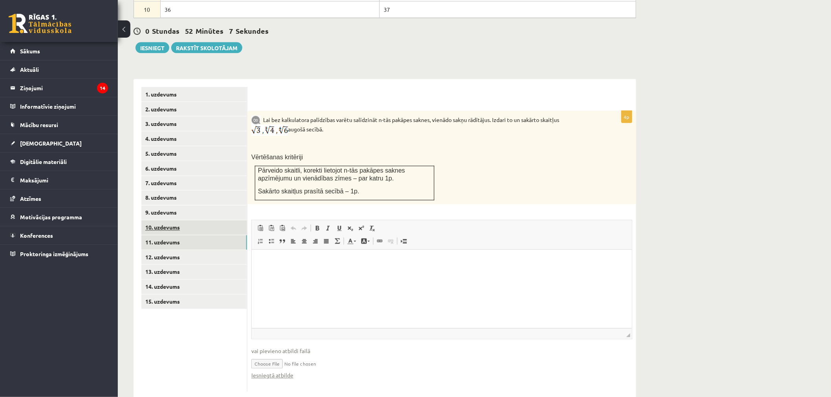
click at [201, 221] on link "10. uzdevums" at bounding box center [194, 228] width 106 height 15
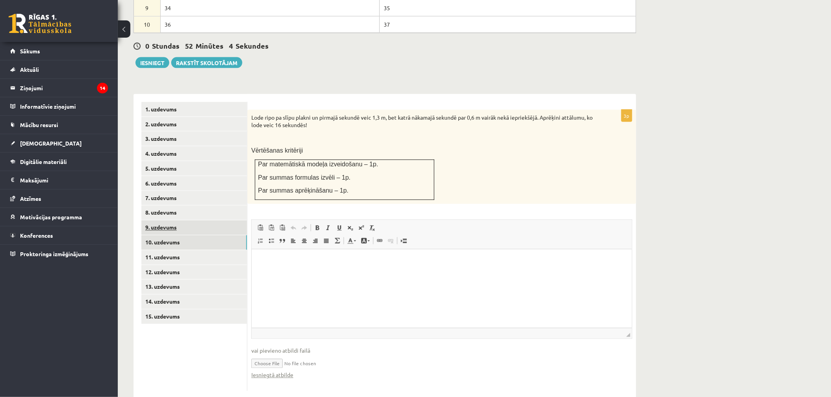
click at [175, 221] on link "9. uzdevums" at bounding box center [194, 228] width 106 height 15
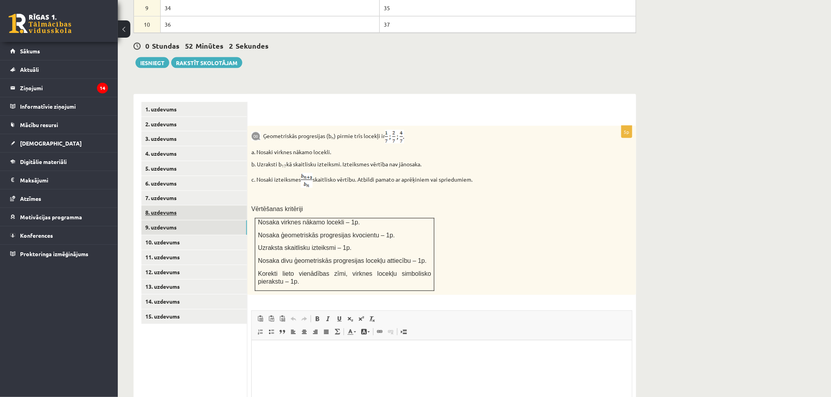
click at [186, 206] on link "8. uzdevums" at bounding box center [194, 213] width 106 height 15
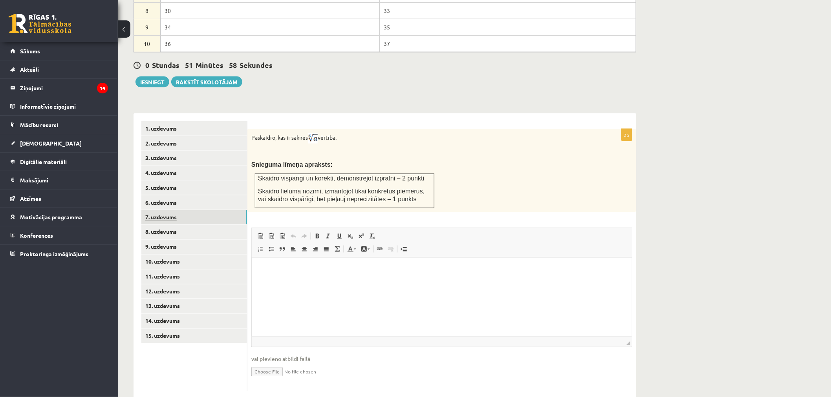
click at [193, 210] on link "7. uzdevums" at bounding box center [194, 217] width 106 height 15
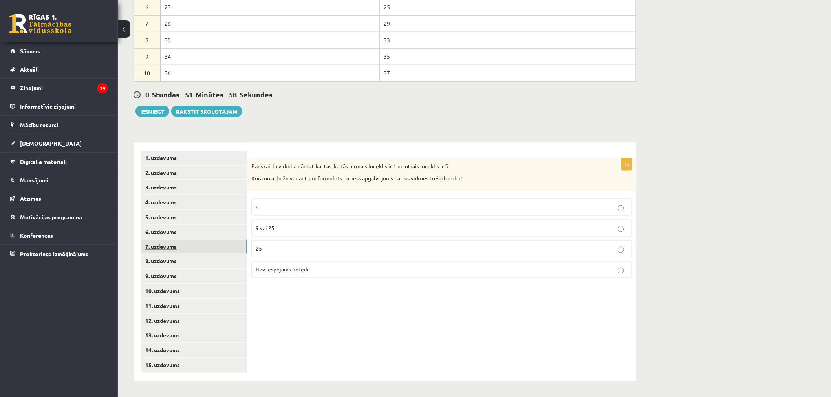
scroll to position [364, 0]
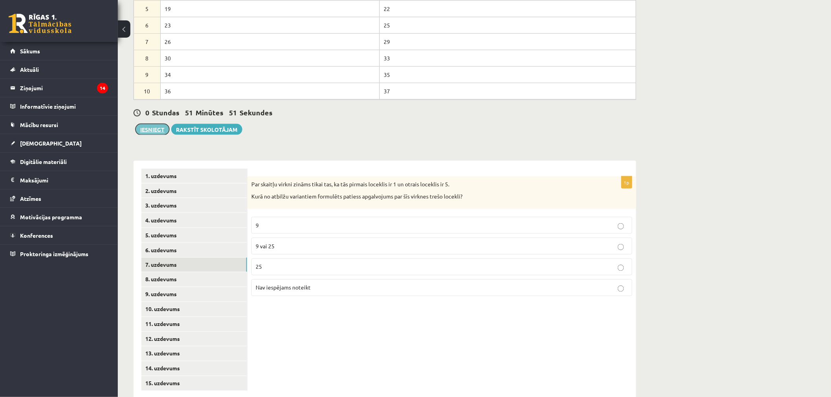
click at [143, 124] on button "Iesniegt" at bounding box center [152, 129] width 34 height 11
click at [154, 213] on link "4. uzdevums" at bounding box center [194, 220] width 106 height 15
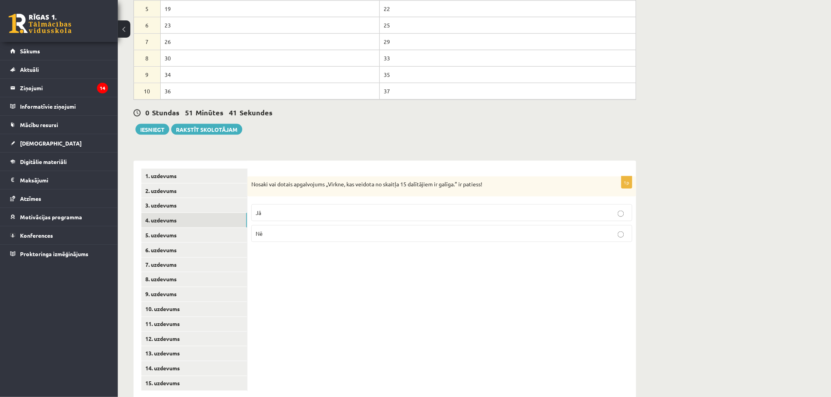
click at [282, 205] on label "Jā" at bounding box center [441, 213] width 381 height 17
click at [150, 101] on div "0 Stundas 51 Minūtes 38 Sekundes Ieskaite saglabāta! Iesniegt Rakstīt skolotājam" at bounding box center [384, 117] width 503 height 35
click at [151, 124] on button "Iesniegt" at bounding box center [152, 129] width 34 height 11
click at [168, 272] on link "8. uzdevums" at bounding box center [194, 279] width 106 height 15
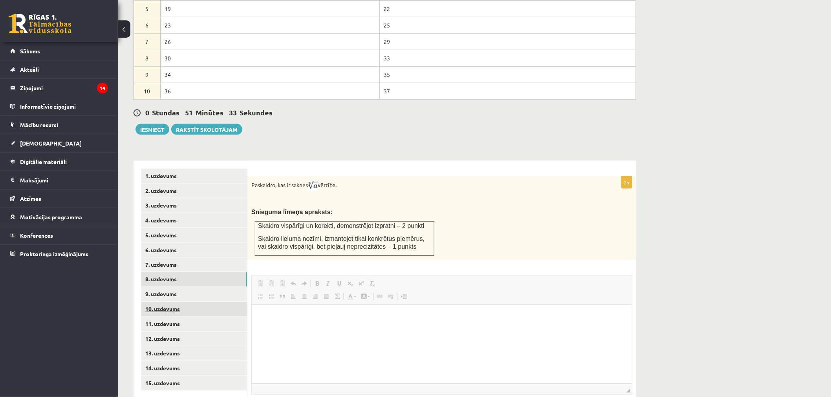
scroll to position [0, 0]
click at [170, 377] on link "15. uzdevums" at bounding box center [194, 384] width 106 height 15
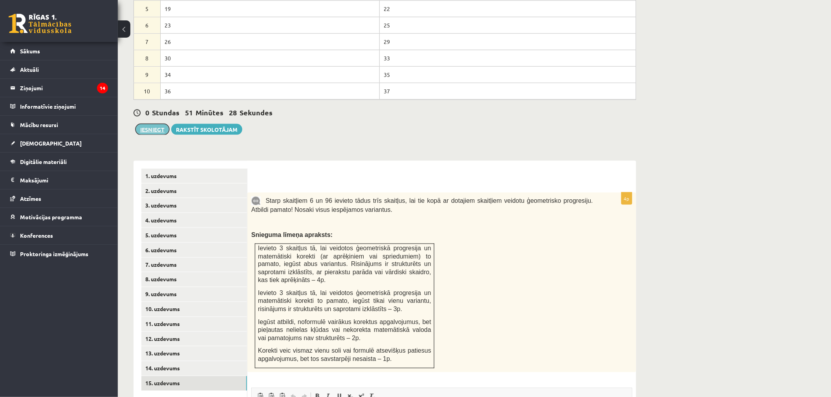
click at [146, 124] on button "Iesniegt" at bounding box center [152, 129] width 34 height 11
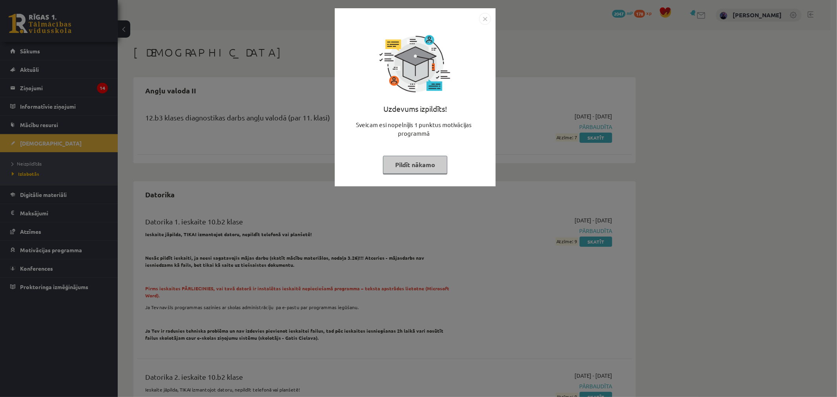
click at [490, 23] on img "Close" at bounding box center [485, 19] width 12 height 12
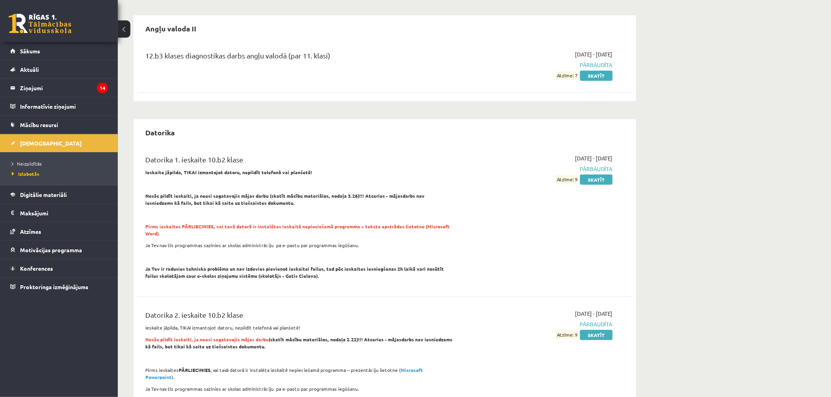
scroll to position [65, 0]
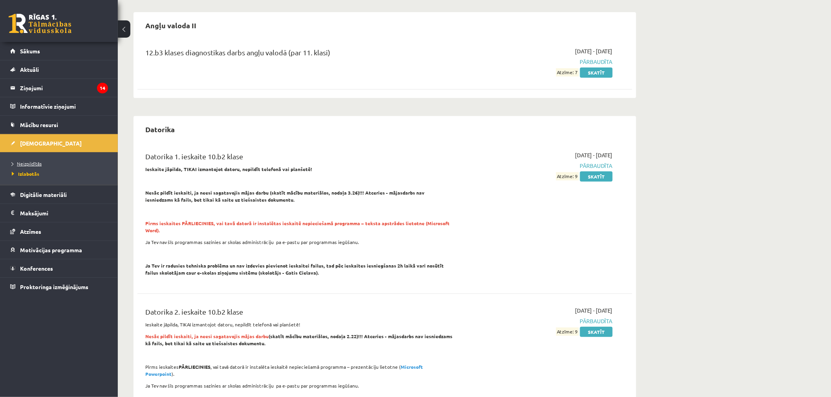
click at [46, 163] on link "Neizpildītās" at bounding box center [61, 163] width 98 height 7
